Goal: Transaction & Acquisition: Purchase product/service

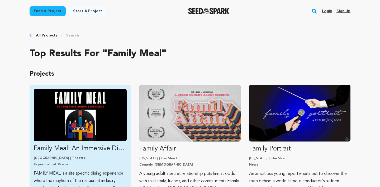
click at [101, 106] on img "Fund Family Meal: An Immersive Dining Experience" at bounding box center [80, 115] width 93 height 52
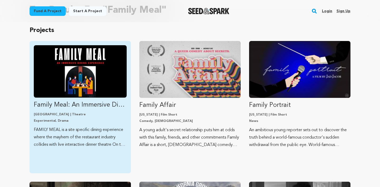
scroll to position [44, 0]
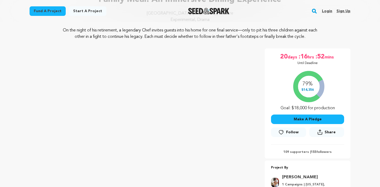
scroll to position [15, 0]
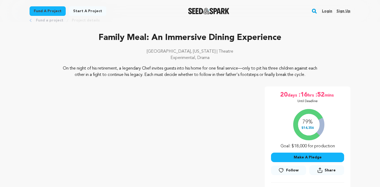
click at [308, 129] on div "79% $14,356 Goal: $18,000 for production" at bounding box center [307, 127] width 73 height 44
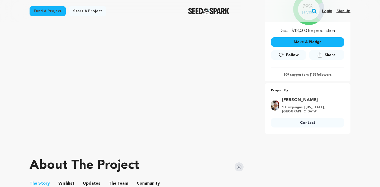
scroll to position [130, 0]
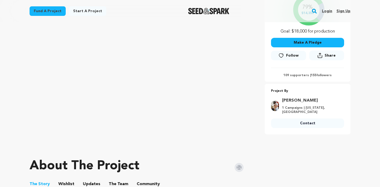
click at [317, 75] on p "109 supporters | 155 followers" at bounding box center [307, 75] width 73 height 4
click at [305, 74] on p "109 supporters | 155 followers" at bounding box center [307, 75] width 73 height 4
click at [293, 74] on p "109 supporters | 155 followers" at bounding box center [307, 75] width 73 height 4
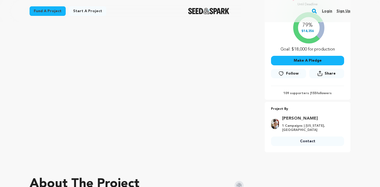
scroll to position [111, 0]
